Goal: Task Accomplishment & Management: Complete application form

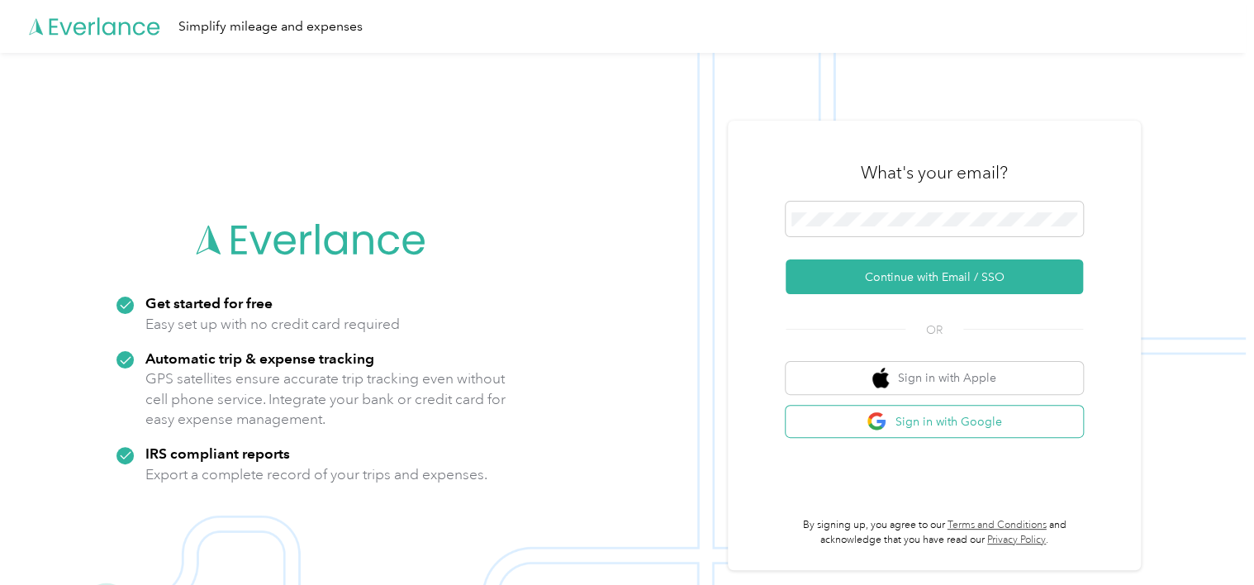
click at [920, 429] on button "Sign in with Google" at bounding box center [934, 422] width 297 height 32
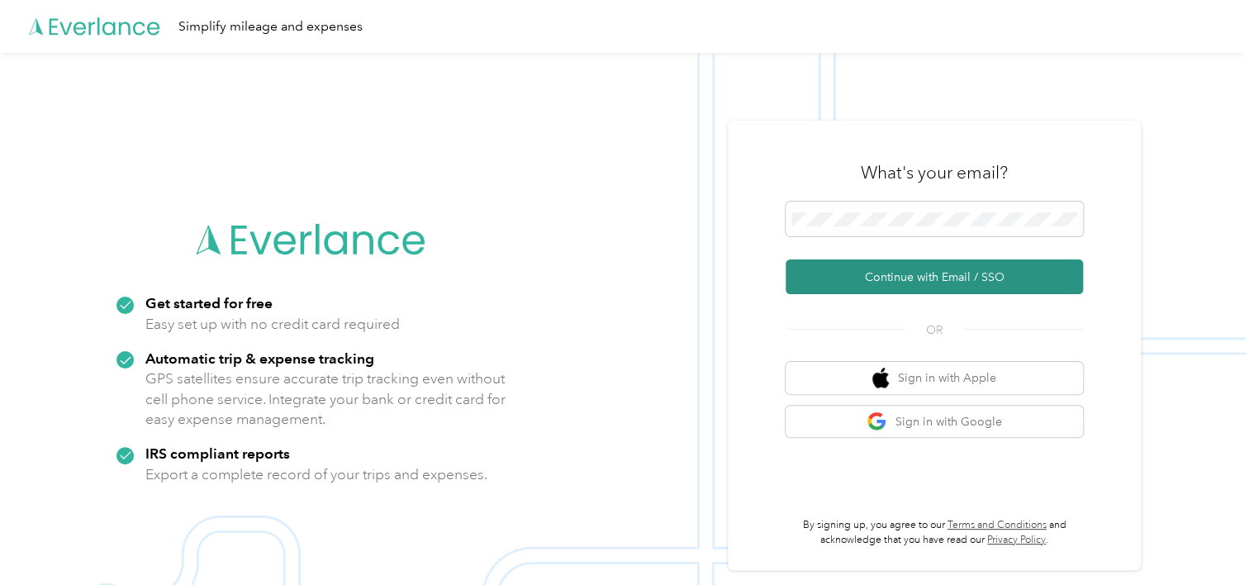
click at [899, 283] on button "Continue with Email / SSO" at bounding box center [934, 276] width 297 height 35
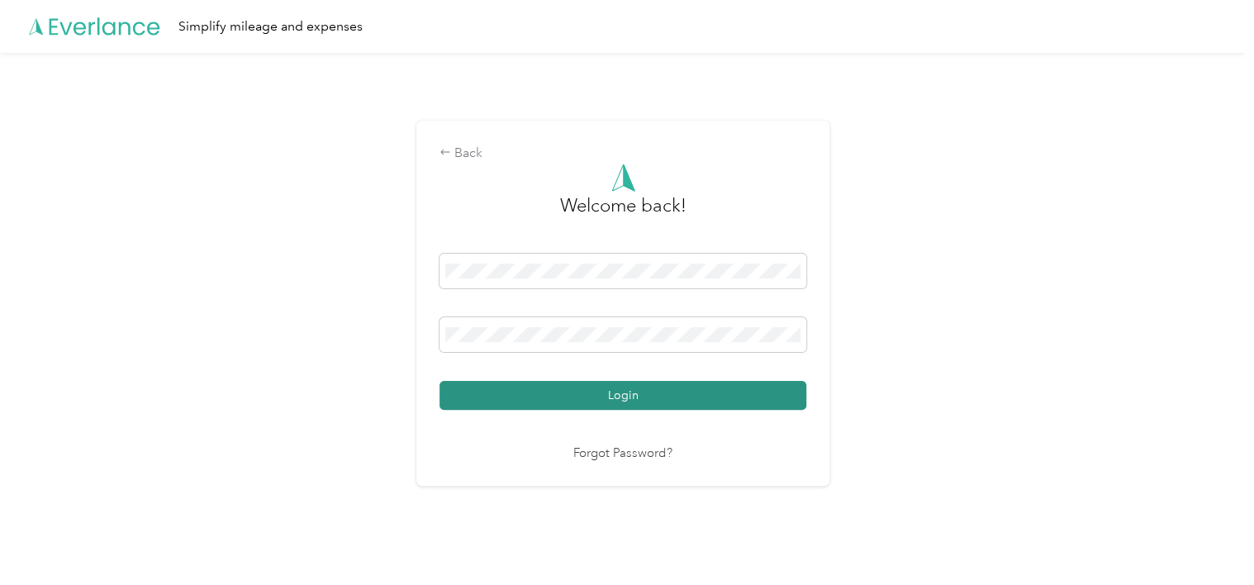
click at [614, 403] on button "Login" at bounding box center [623, 395] width 367 height 29
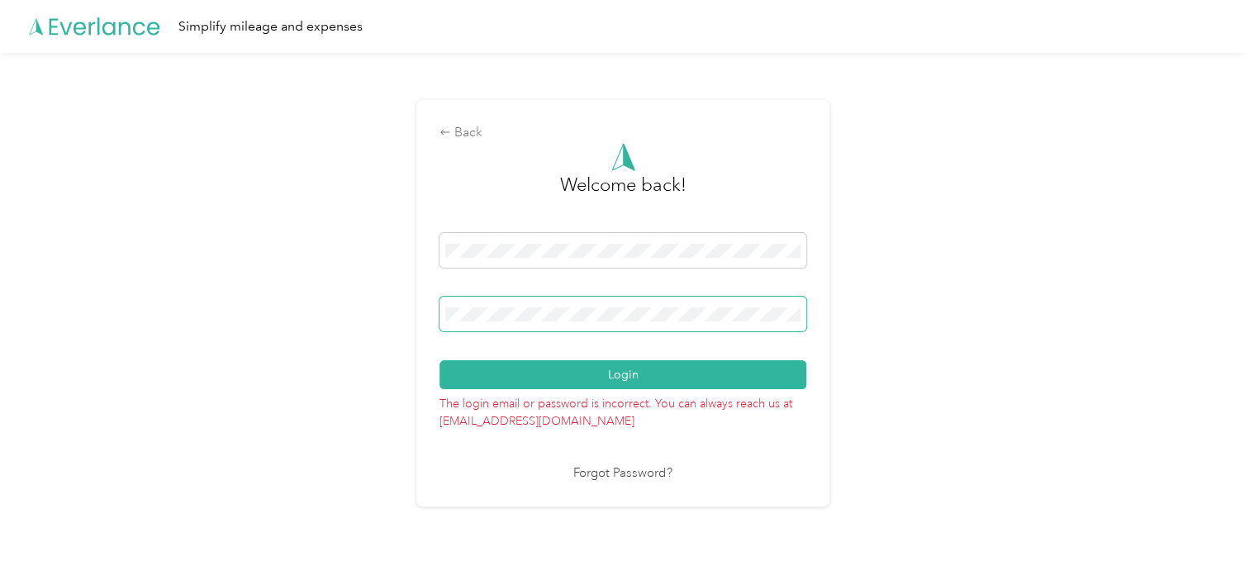
click at [549, 321] on span at bounding box center [623, 314] width 367 height 35
click at [96, 339] on div "Back Welcome back! Login The login email or password is incorrect. You can alwa…" at bounding box center [623, 310] width 1246 height 515
click at [440, 360] on button "Login" at bounding box center [623, 374] width 367 height 29
click at [610, 467] on link "Forgot Password?" at bounding box center [622, 473] width 99 height 19
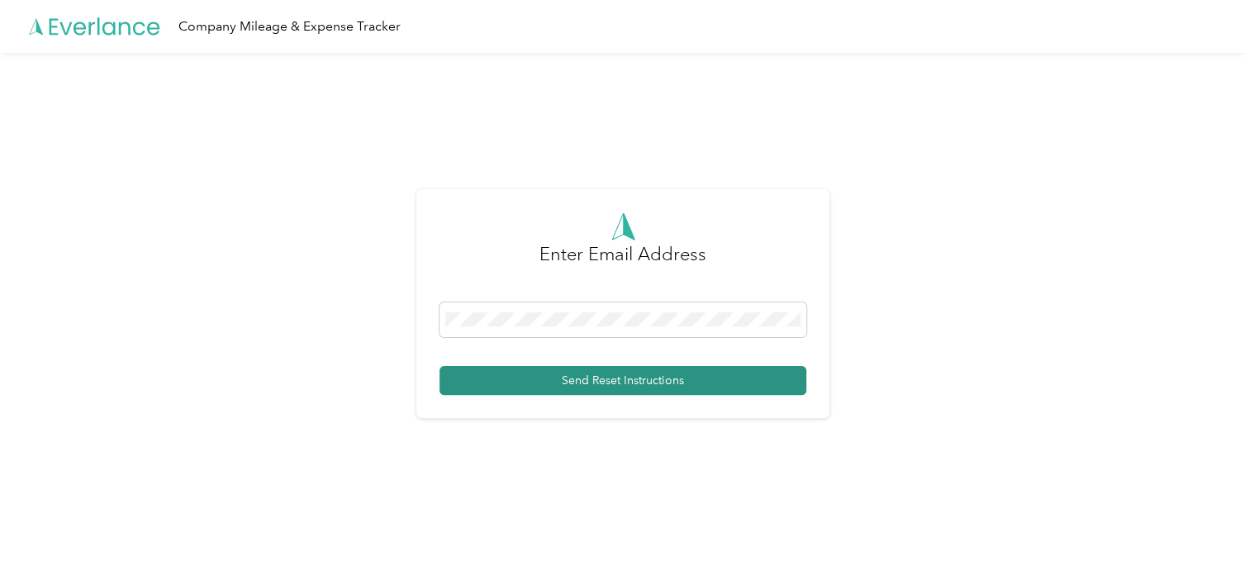
click at [590, 379] on button "Send Reset Instructions" at bounding box center [623, 380] width 367 height 29
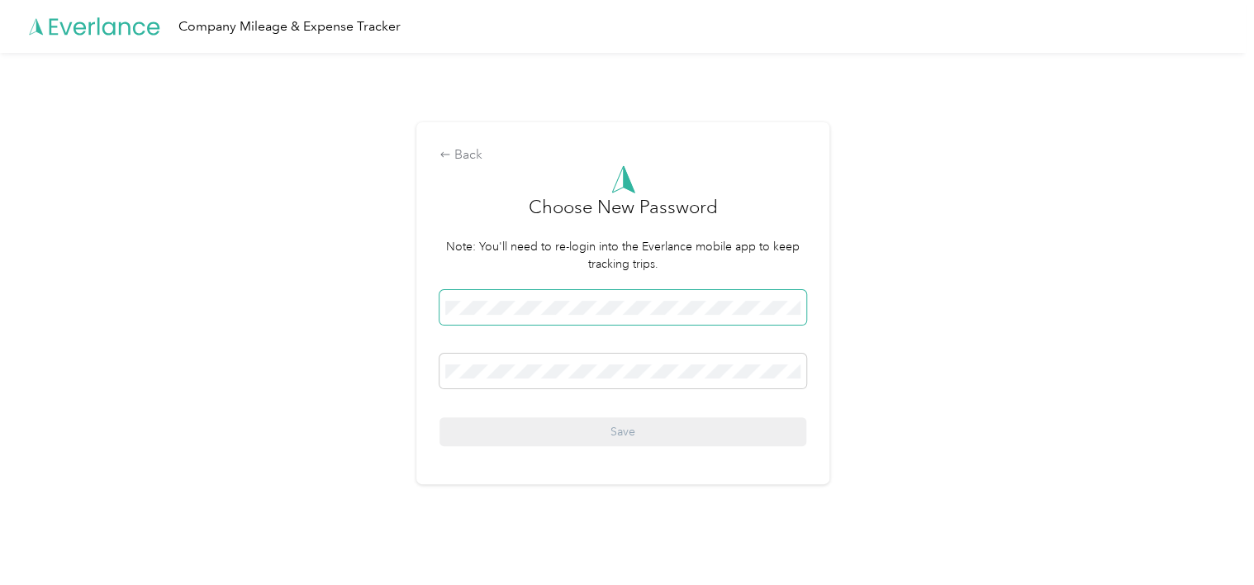
click at [566, 316] on span at bounding box center [623, 307] width 367 height 35
click at [221, 305] on div "Back Choose New Password Note: You'll need to re-login into the Everlance mobil…" at bounding box center [623, 310] width 1246 height 515
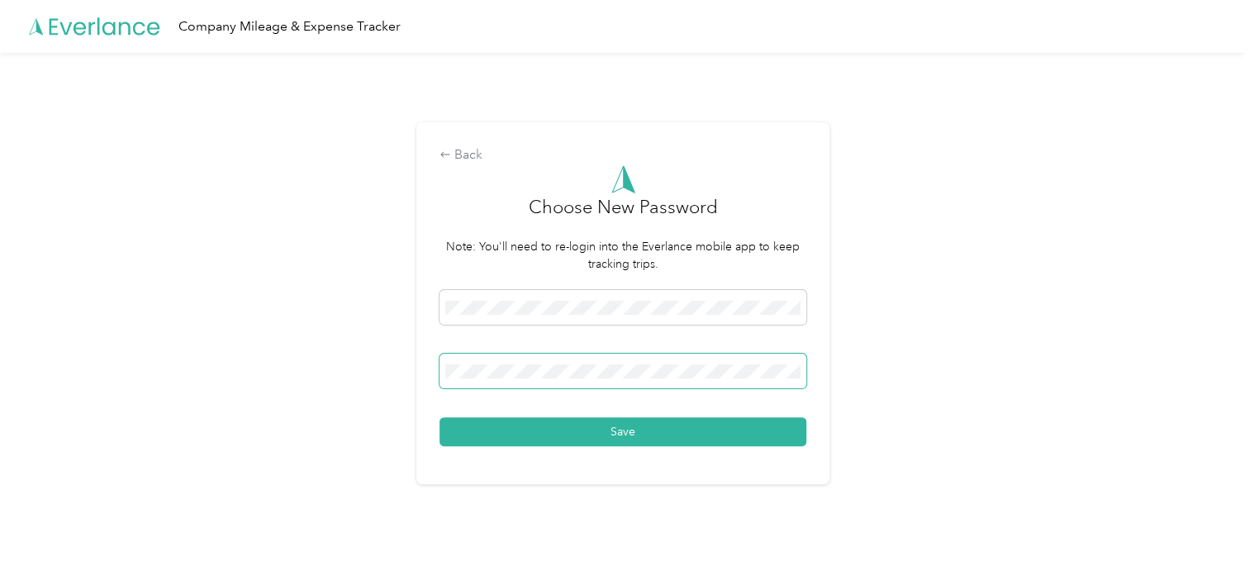
click at [440, 417] on button "Save" at bounding box center [623, 431] width 367 height 29
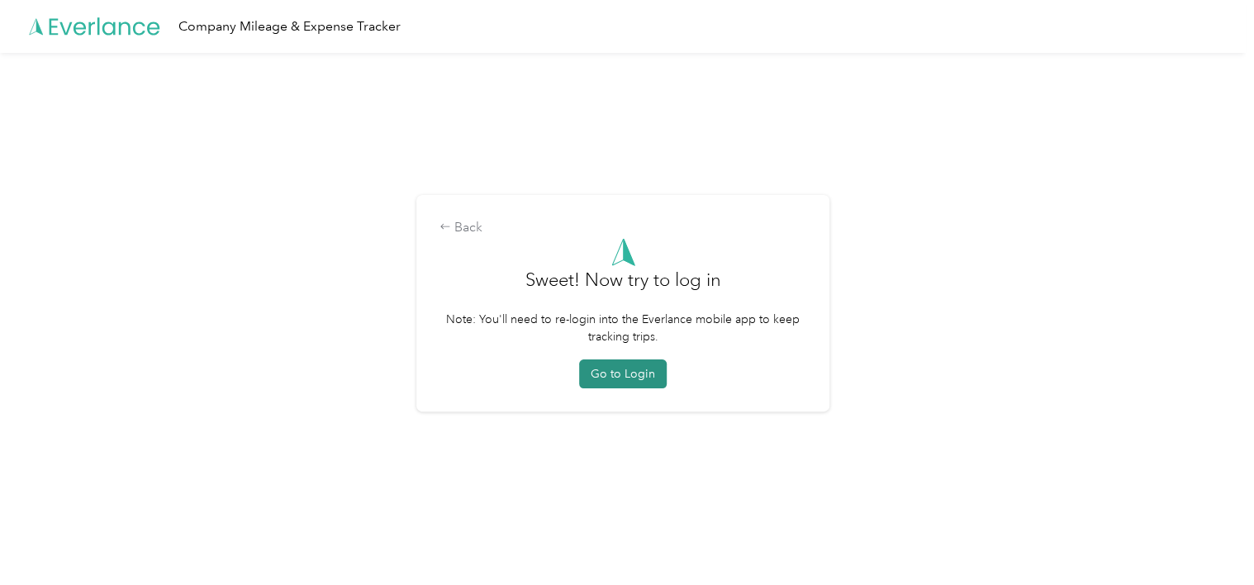
click at [629, 374] on button "Go to Login" at bounding box center [623, 373] width 88 height 29
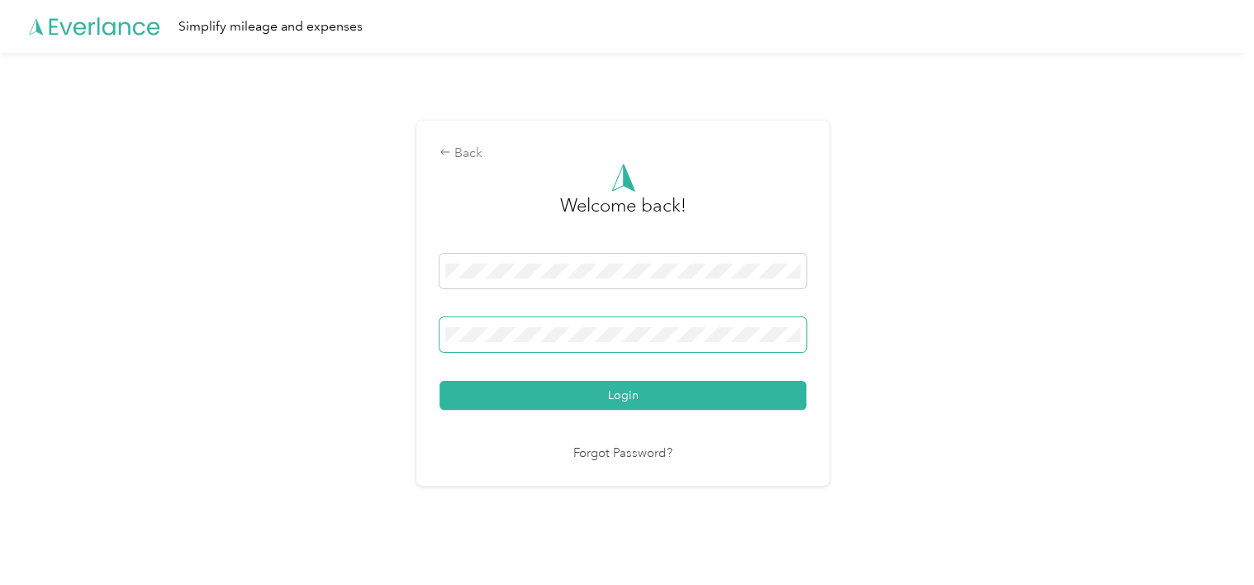
click at [440, 381] on button "Login" at bounding box center [623, 395] width 367 height 29
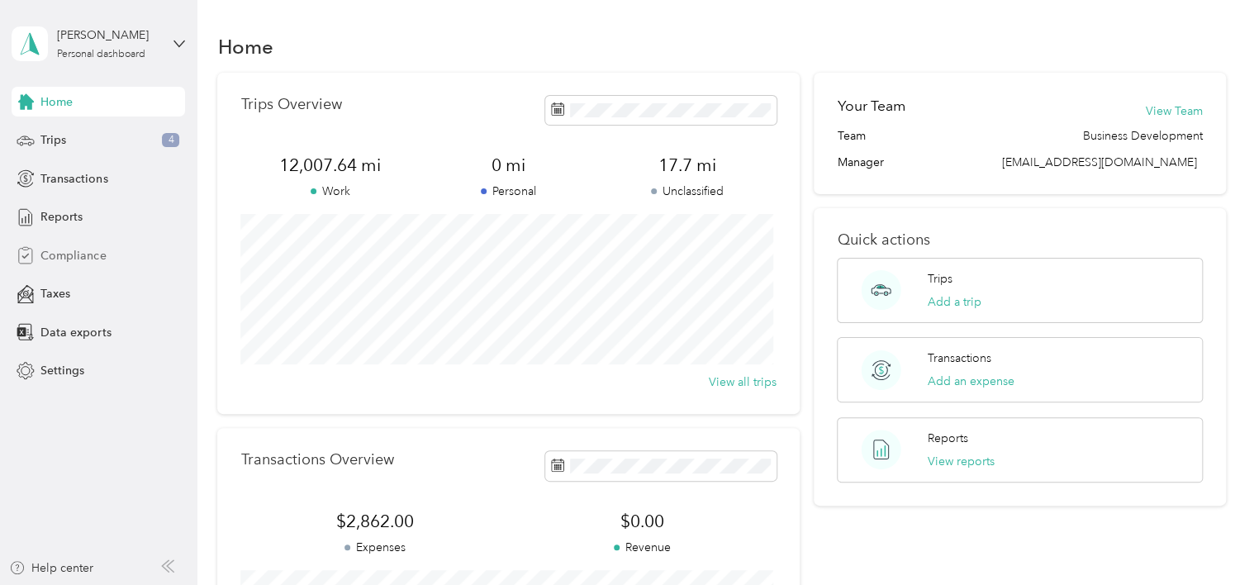
click at [102, 255] on span "Compliance" at bounding box center [72, 255] width 65 height 17
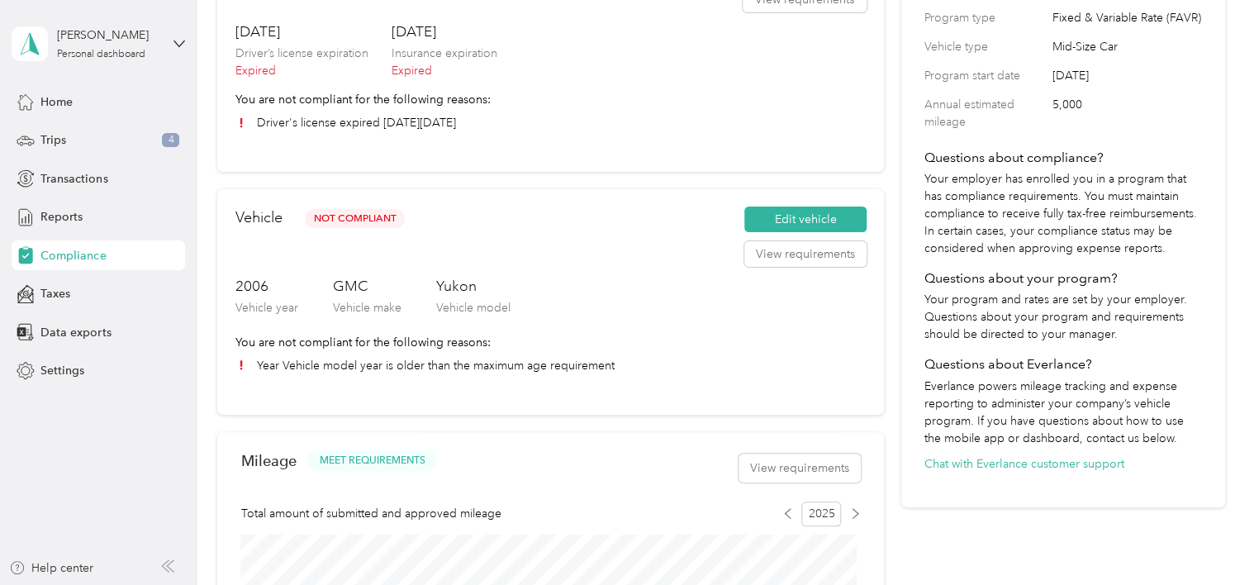
scroll to position [248, 0]
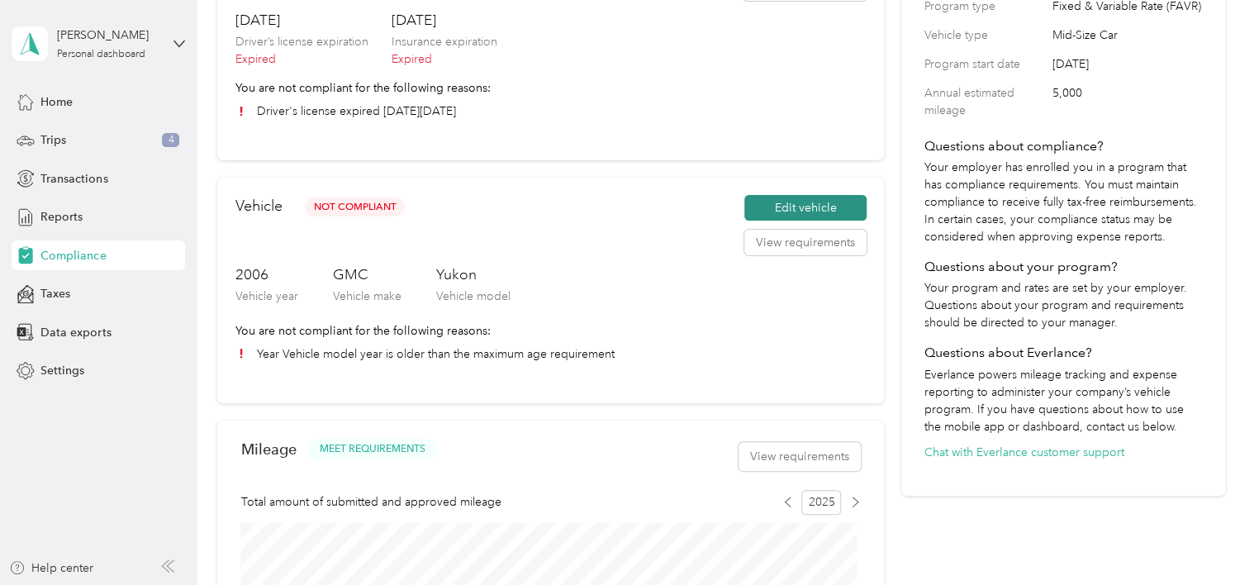
click at [800, 212] on button "Edit vehicle" at bounding box center [806, 208] width 122 height 26
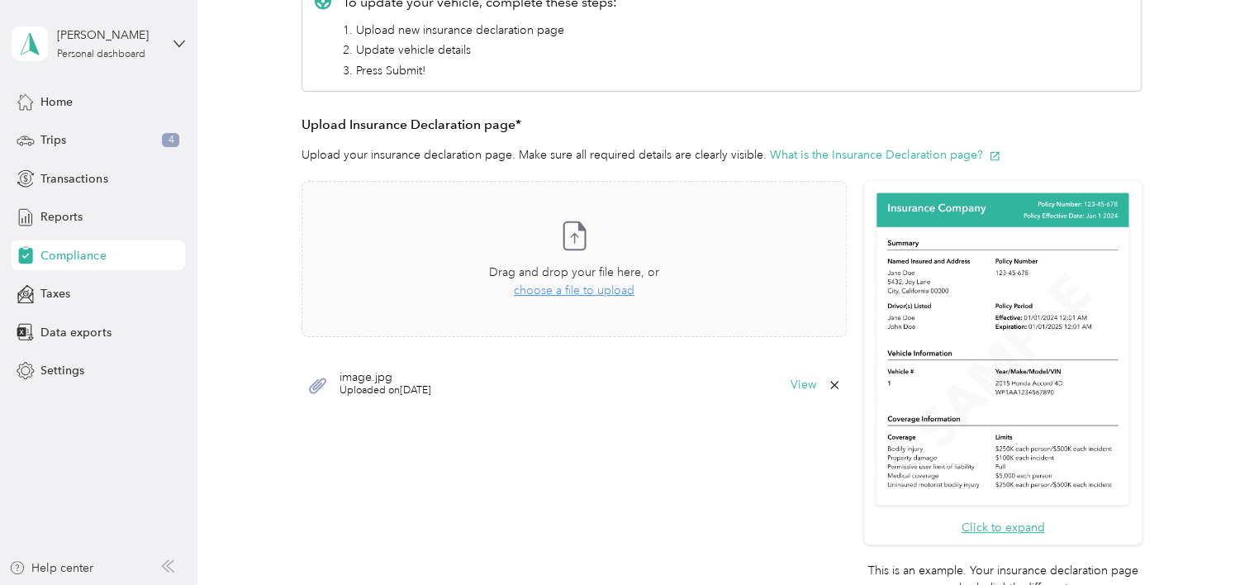
scroll to position [413, 0]
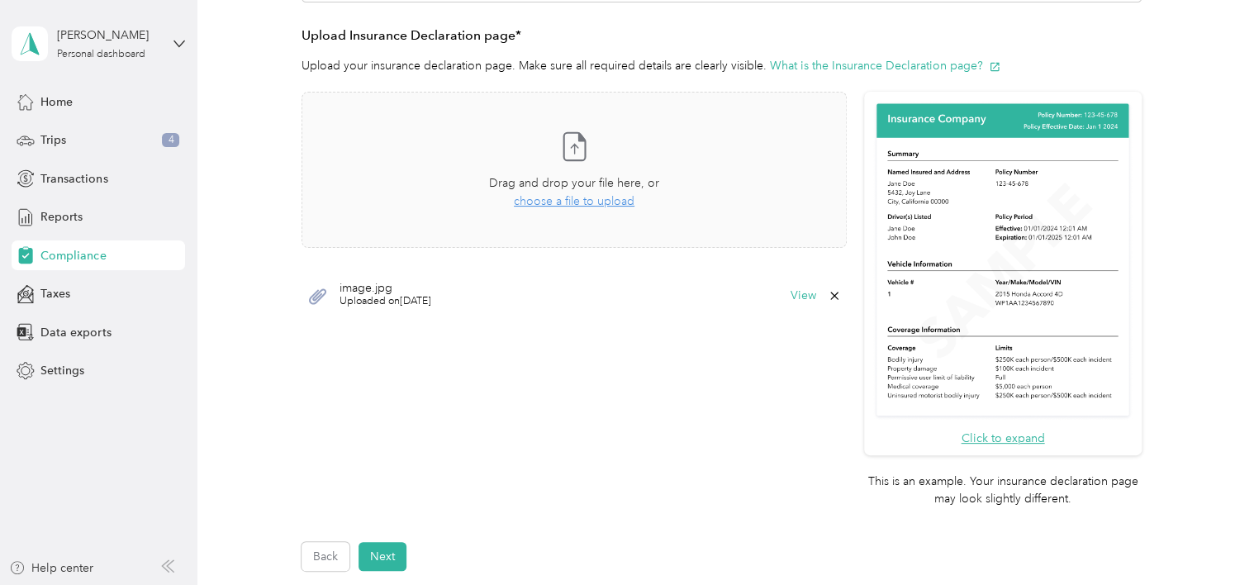
click at [830, 295] on icon at bounding box center [833, 295] width 7 height 7
click at [786, 307] on button "Yes" at bounding box center [789, 307] width 32 height 26
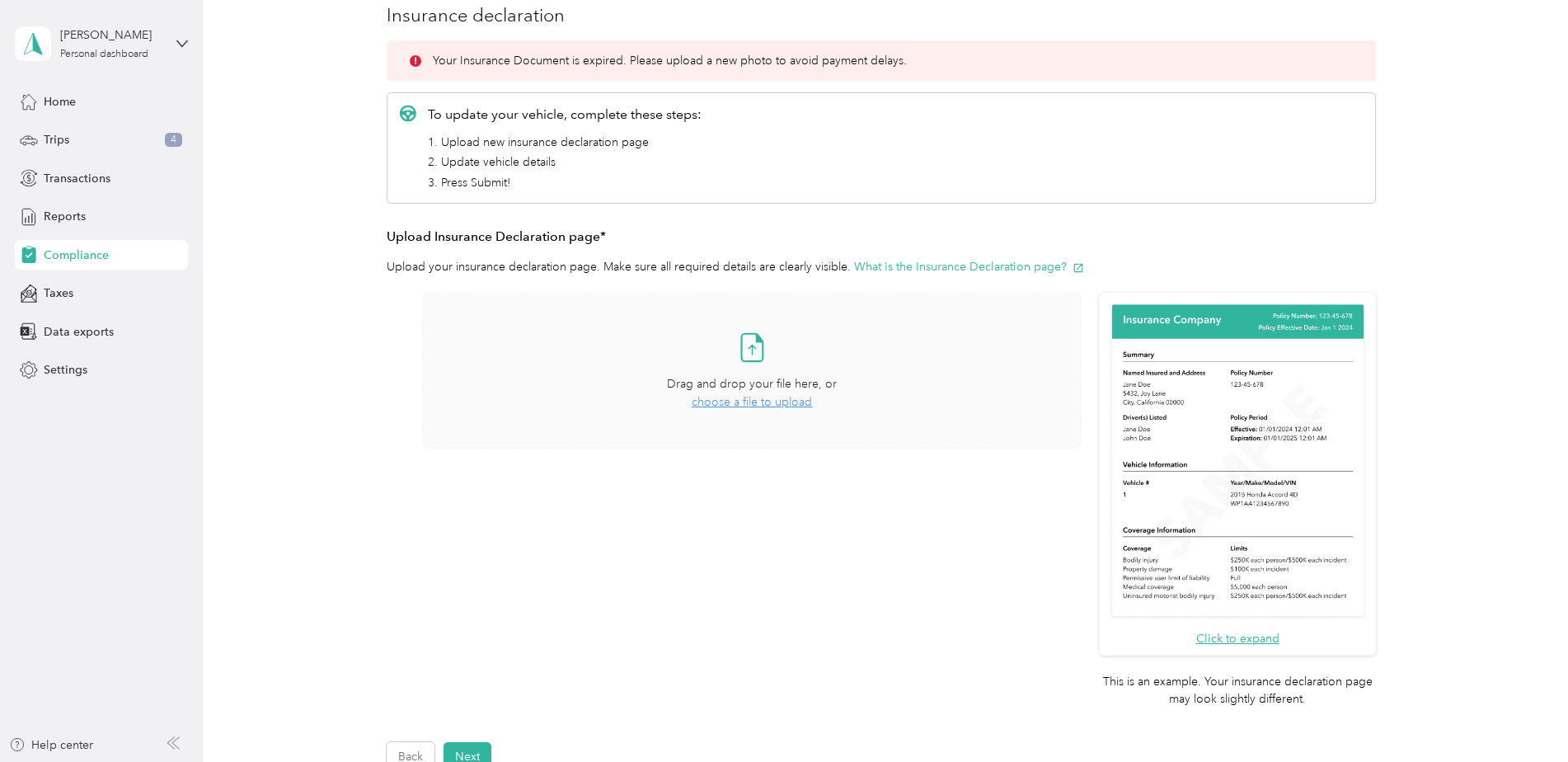
scroll to position [212, 0]
click at [729, 396] on span "choose a file to upload" at bounding box center [751, 400] width 121 height 14
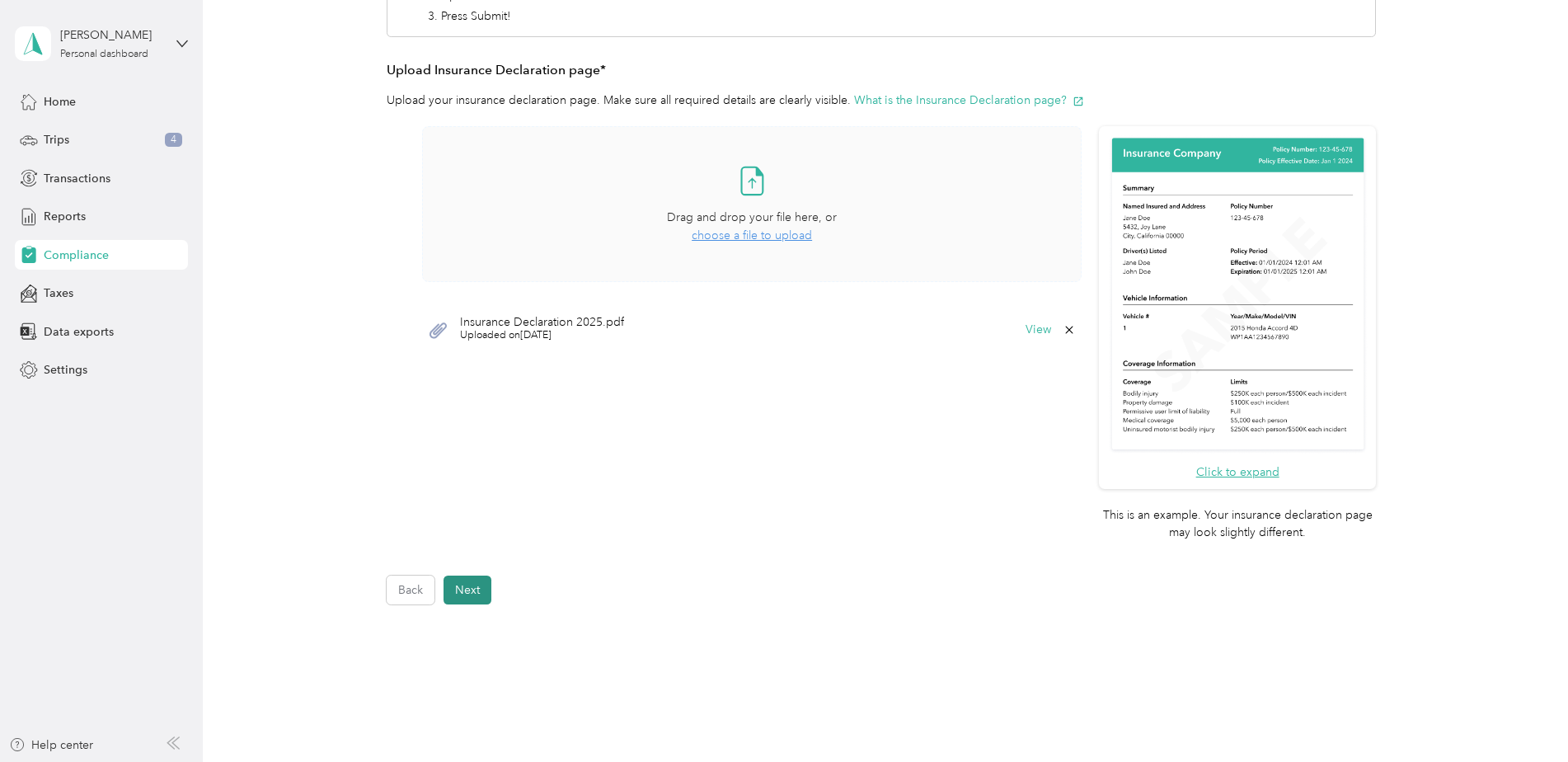
click at [469, 582] on button "Next" at bounding box center [468, 589] width 48 height 29
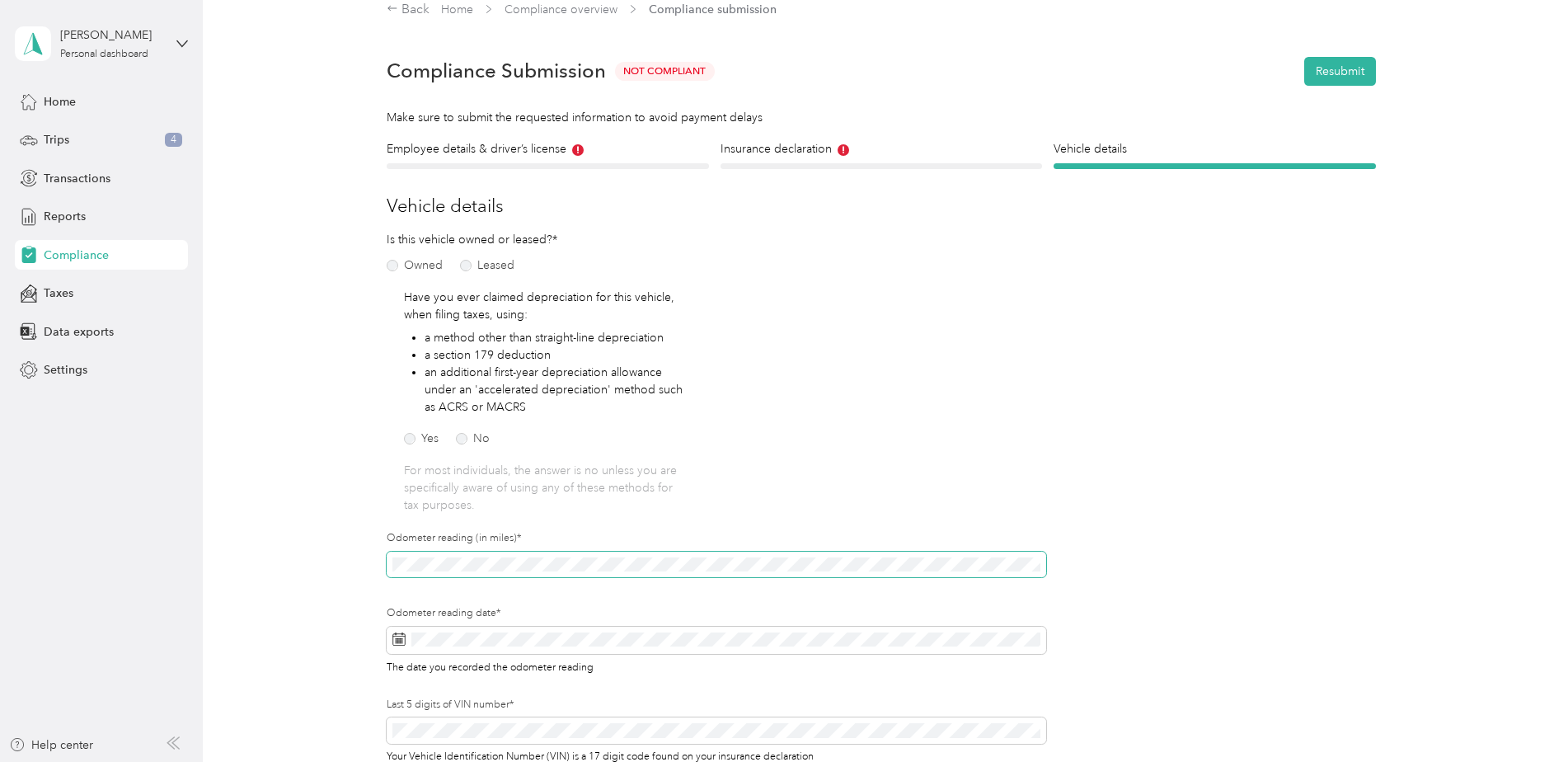
scroll to position [103, 0]
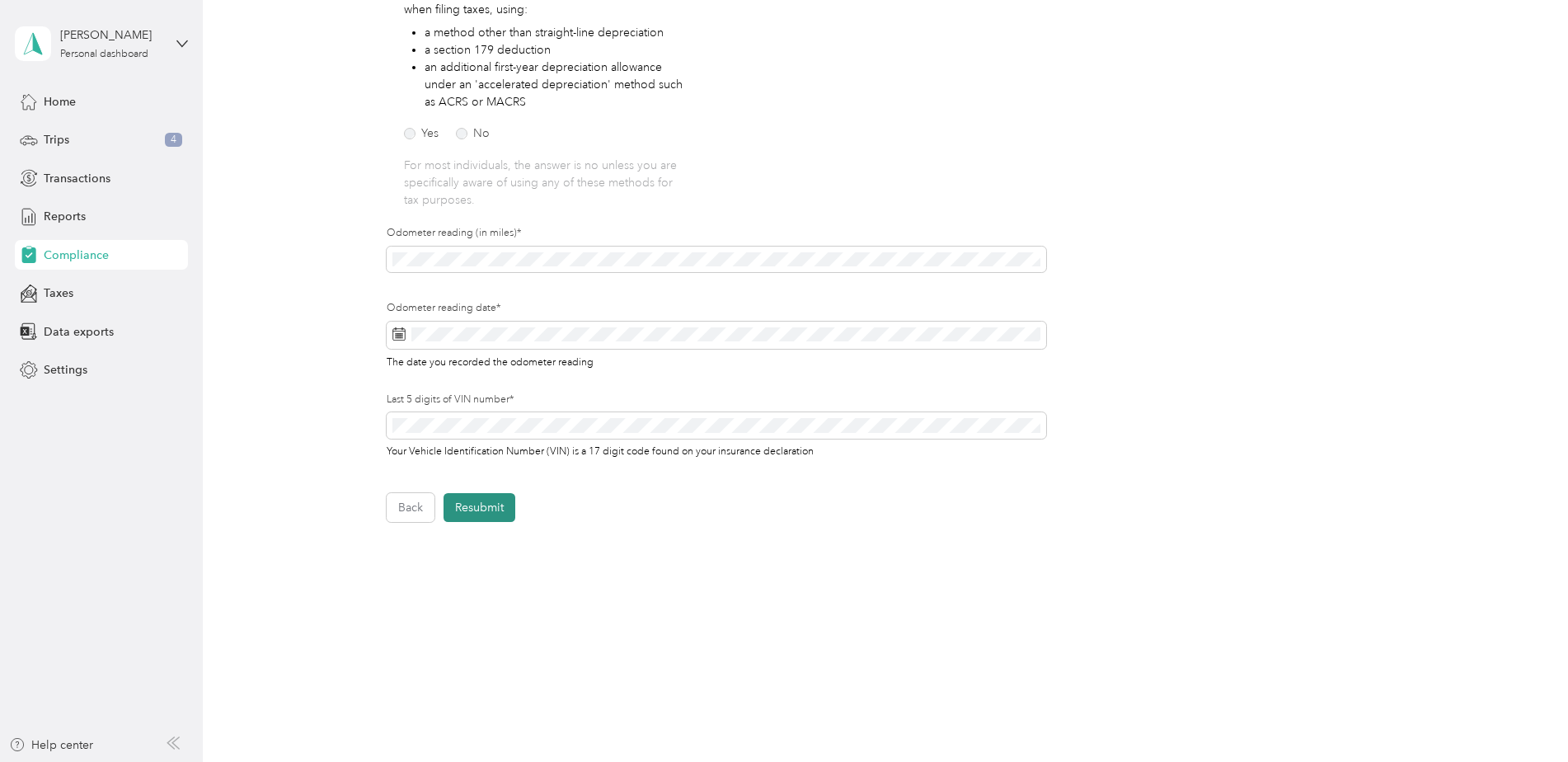
click at [494, 511] on button "Resubmit" at bounding box center [480, 507] width 72 height 29
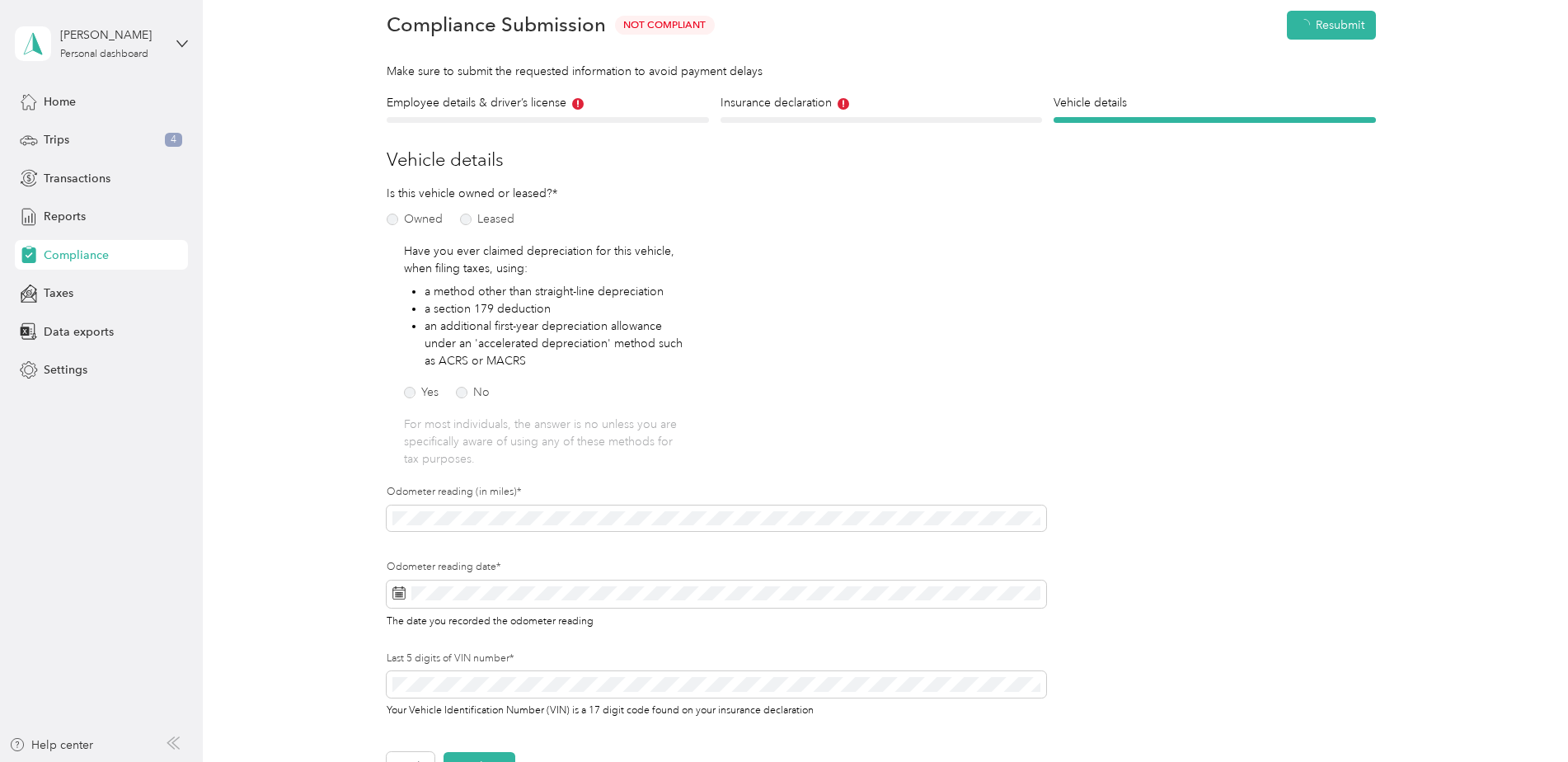
scroll to position [21, 0]
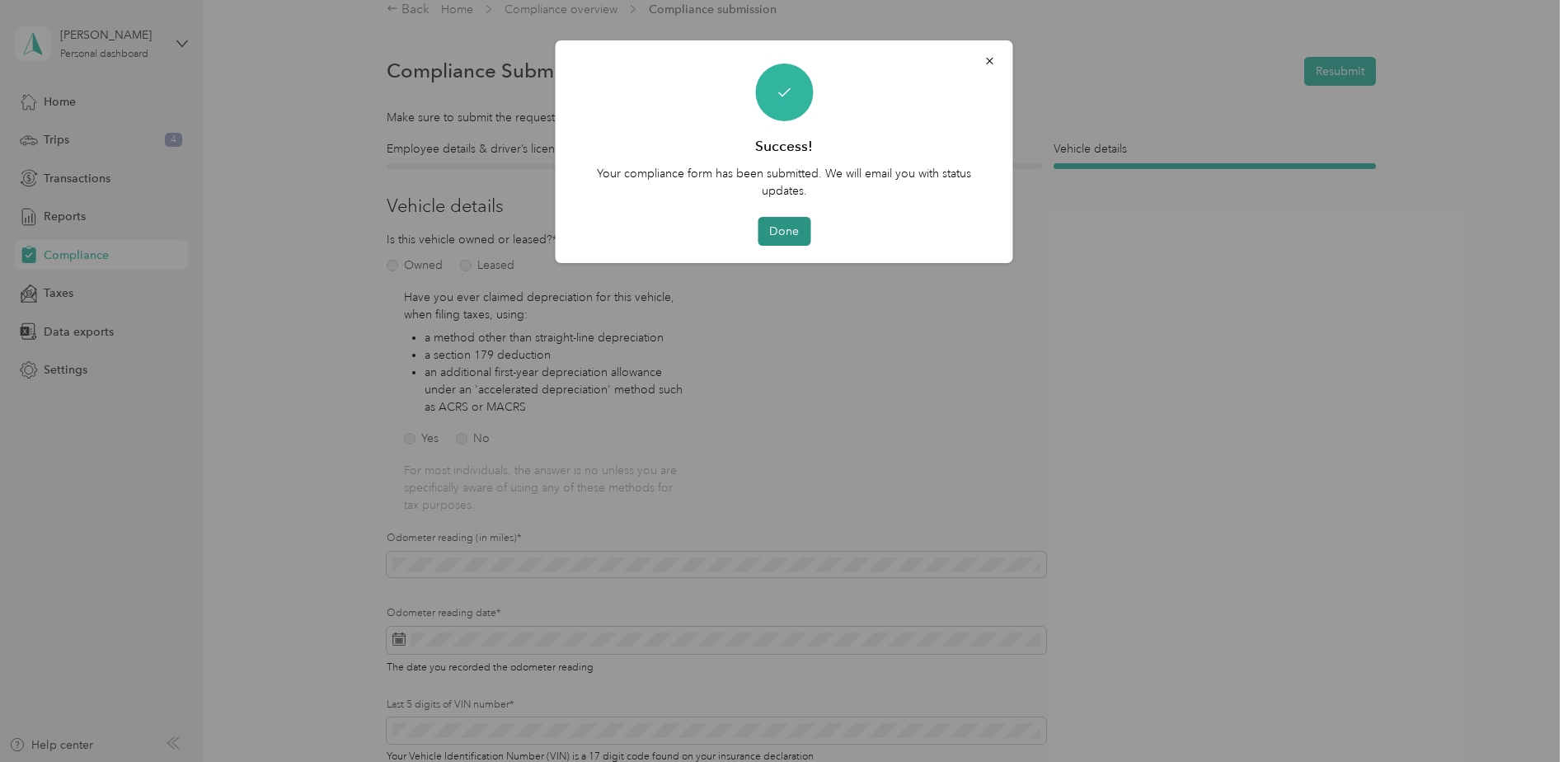
click at [788, 239] on button "Done" at bounding box center [783, 230] width 53 height 29
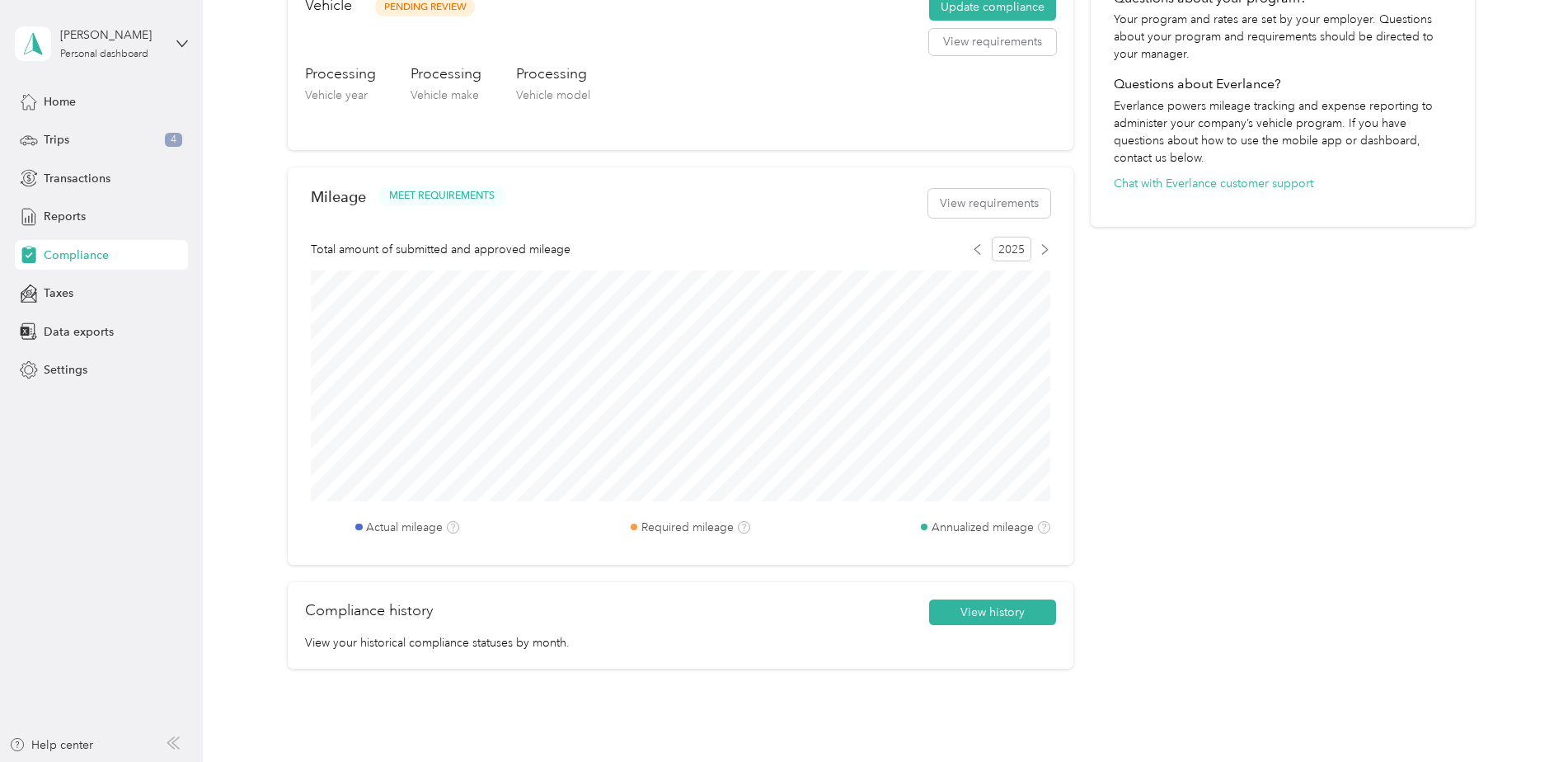
scroll to position [433, 0]
